Goal: Task Accomplishment & Management: Manage account settings

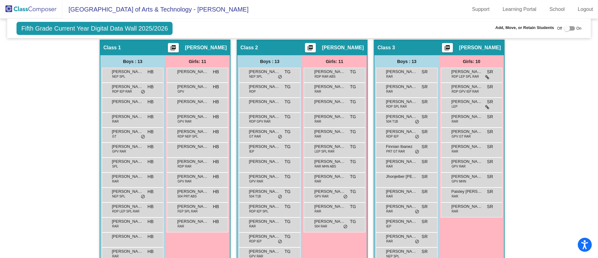
scroll to position [125, 0]
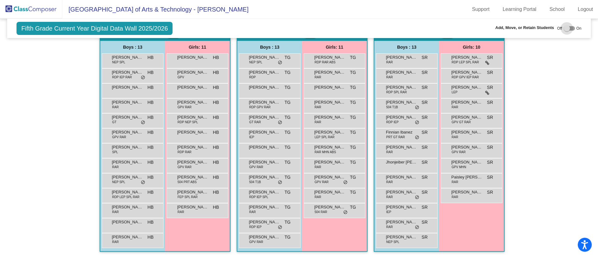
click at [570, 27] on div at bounding box center [569, 28] width 11 height 4
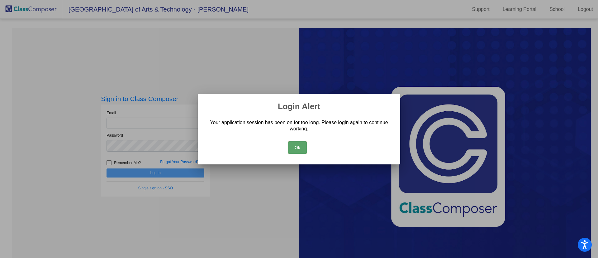
click at [300, 150] on button "Ok" at bounding box center [297, 147] width 19 height 12
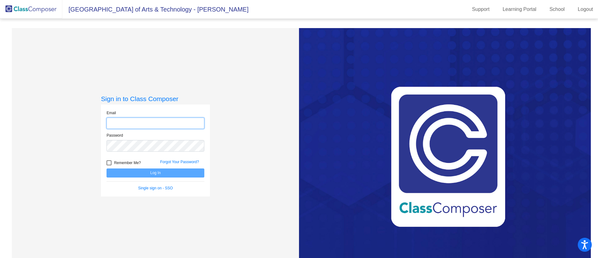
click at [176, 122] on input "email" at bounding box center [156, 123] width 98 height 12
type input "[EMAIL_ADDRESS][DOMAIN_NAME]"
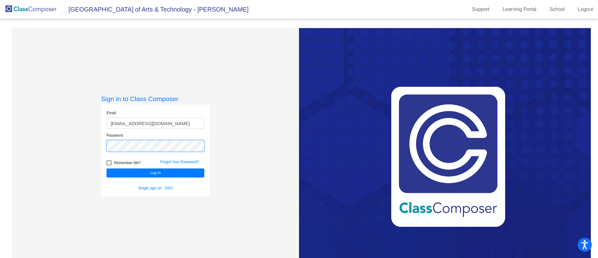
click at [107, 168] on button "Log In" at bounding box center [156, 172] width 98 height 9
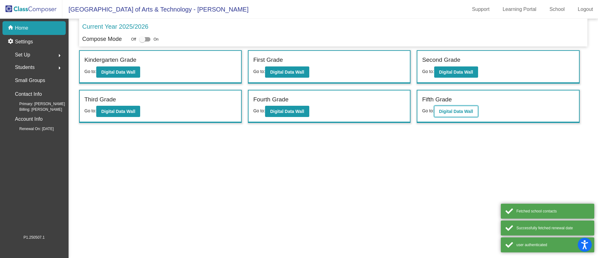
click at [446, 113] on b "Digital Data Wall" at bounding box center [456, 111] width 34 height 5
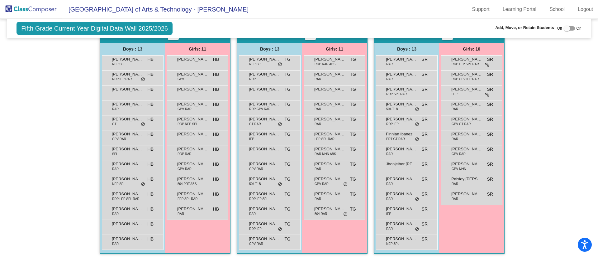
scroll to position [125, 0]
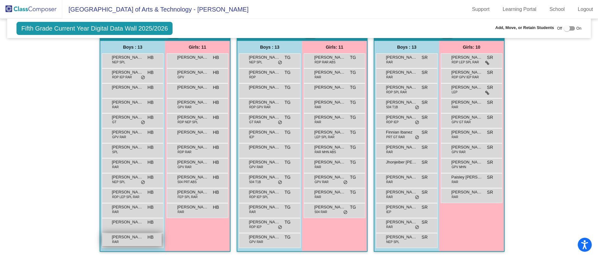
click at [126, 240] on div "[PERSON_NAME] RAR HB lock do_not_disturb_alt" at bounding box center [132, 239] width 60 height 13
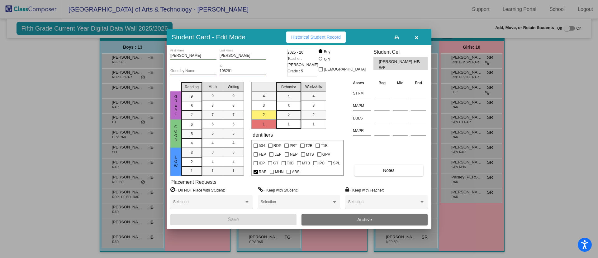
click at [419, 40] on button "button" at bounding box center [417, 36] width 20 height 11
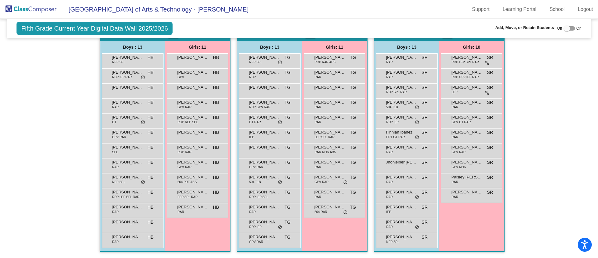
click at [571, 28] on div at bounding box center [569, 28] width 11 height 4
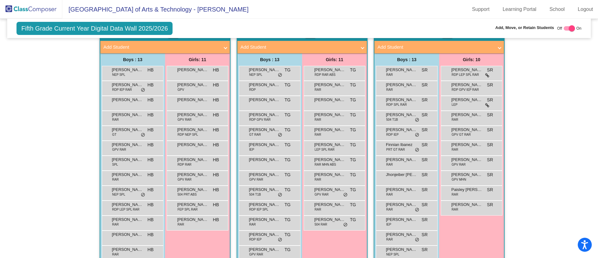
scroll to position [138, 0]
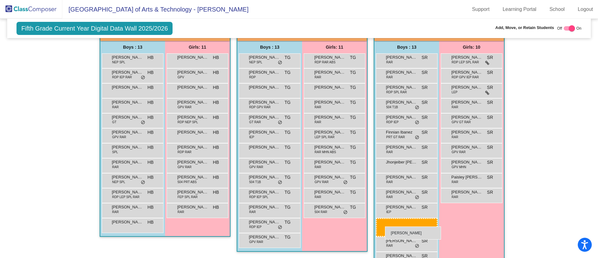
drag, startPoint x: 138, startPoint y: 239, endPoint x: 385, endPoint y: 226, distance: 247.8
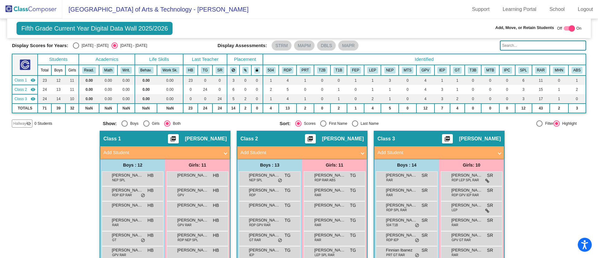
scroll to position [19, 0]
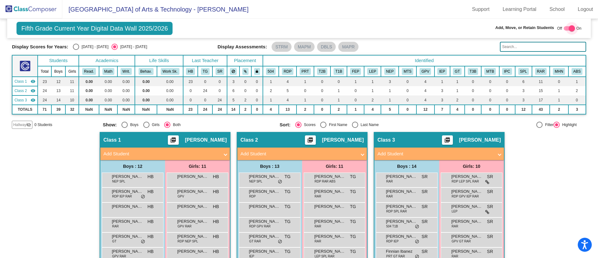
click at [564, 29] on div at bounding box center [569, 28] width 11 height 4
checkbox input "false"
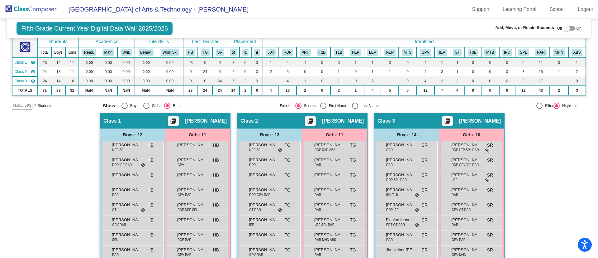
scroll to position [0, 0]
